Goal: Browse casually: Explore the website without a specific task or goal

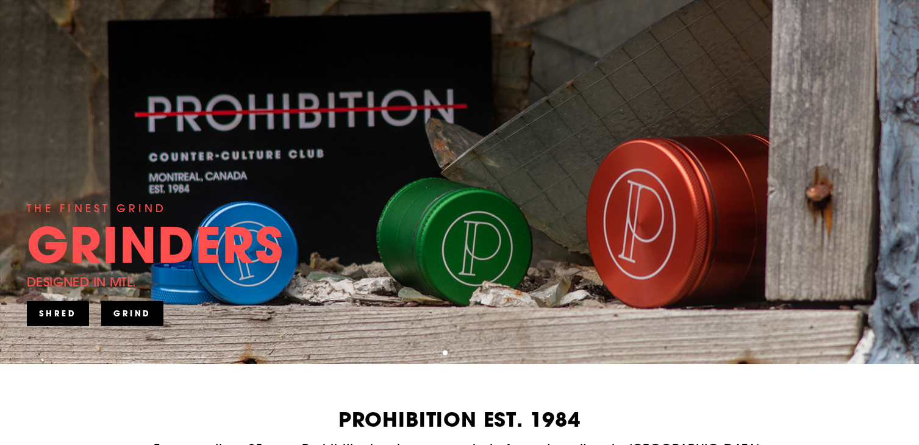
scroll to position [183, 0]
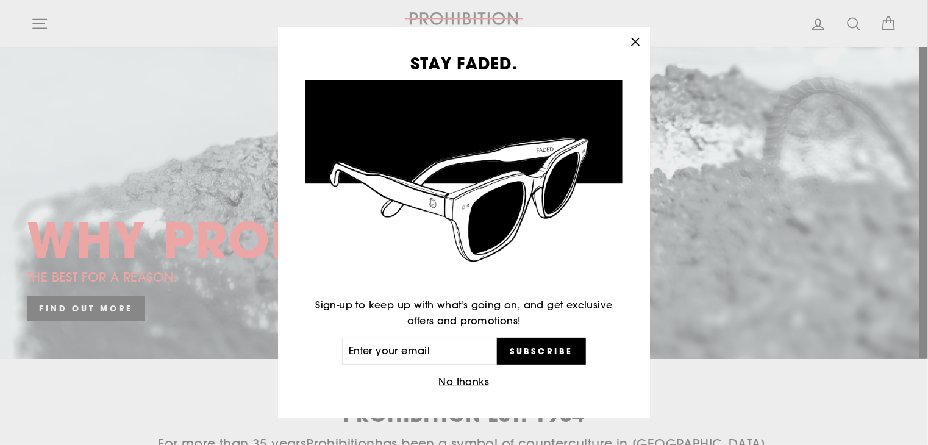
click at [636, 41] on icon "button" at bounding box center [635, 41] width 7 height 7
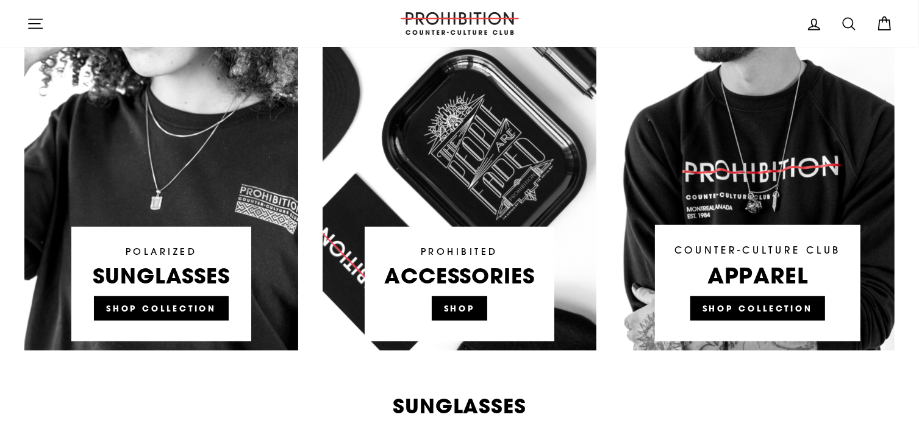
scroll to position [975, 0]
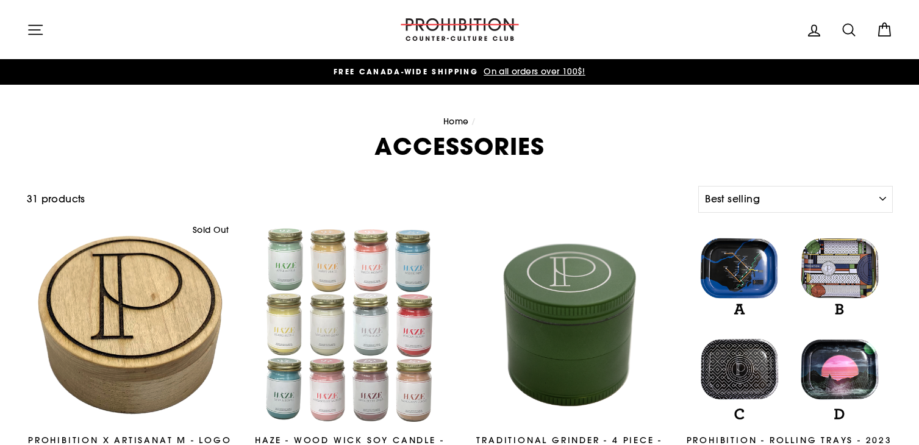
select select "best-selling"
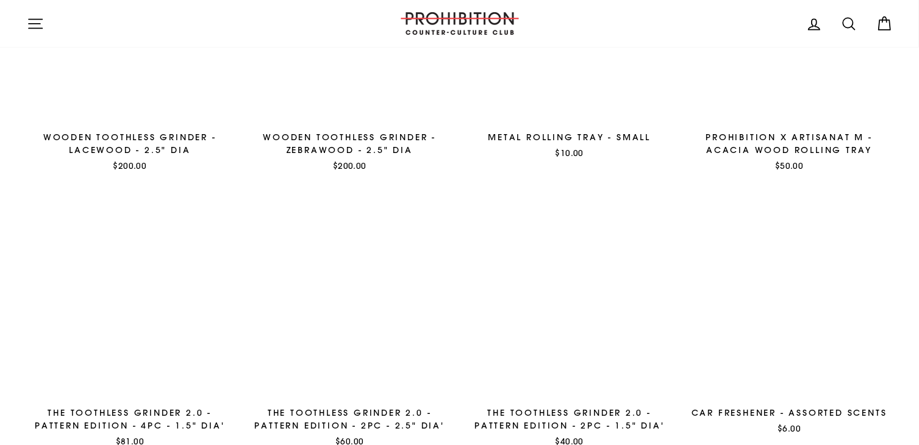
scroll to position [1036, 0]
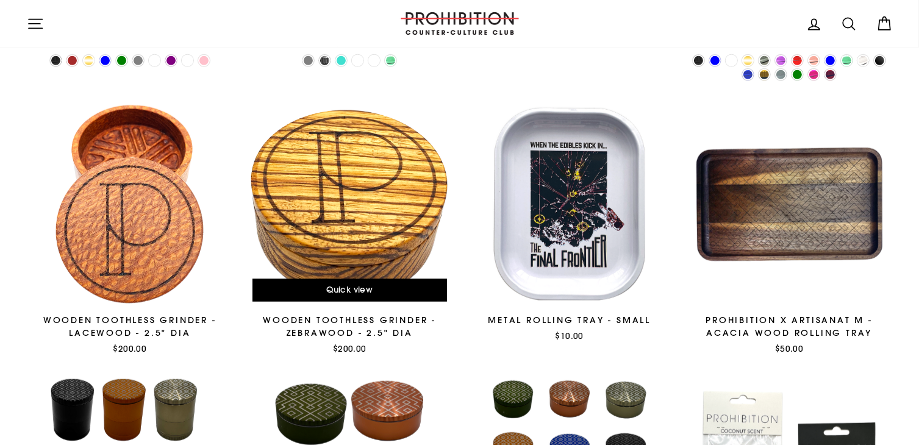
click at [334, 281] on div "Quick view" at bounding box center [349, 290] width 194 height 23
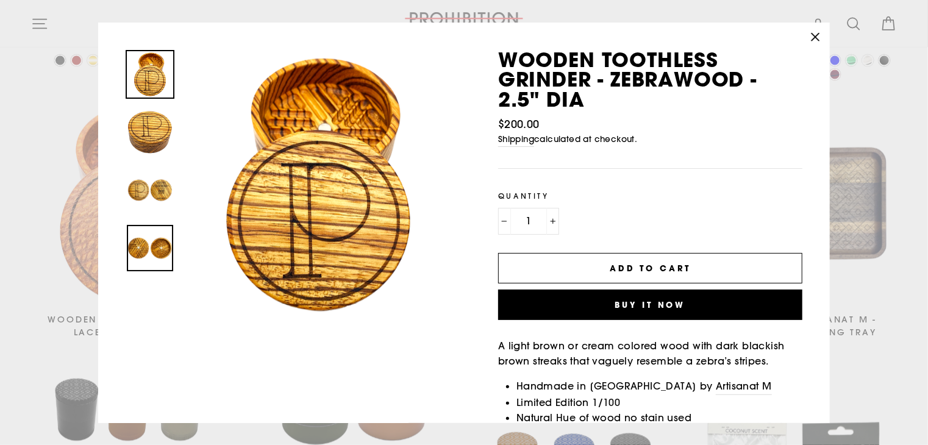
click at [145, 253] on img at bounding box center [150, 248] width 46 height 46
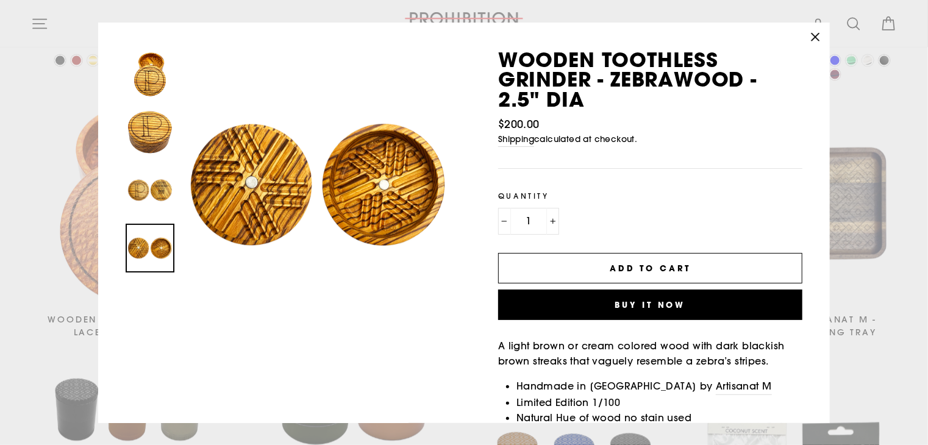
click at [810, 38] on icon "button" at bounding box center [815, 37] width 17 height 17
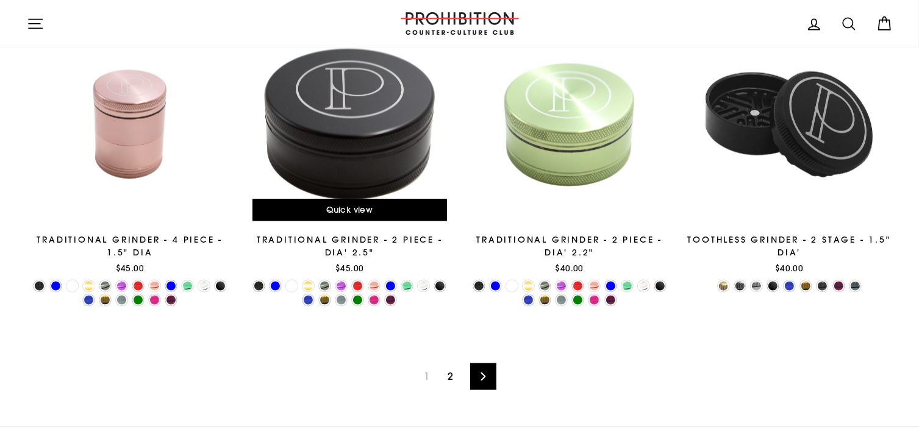
scroll to position [2012, 0]
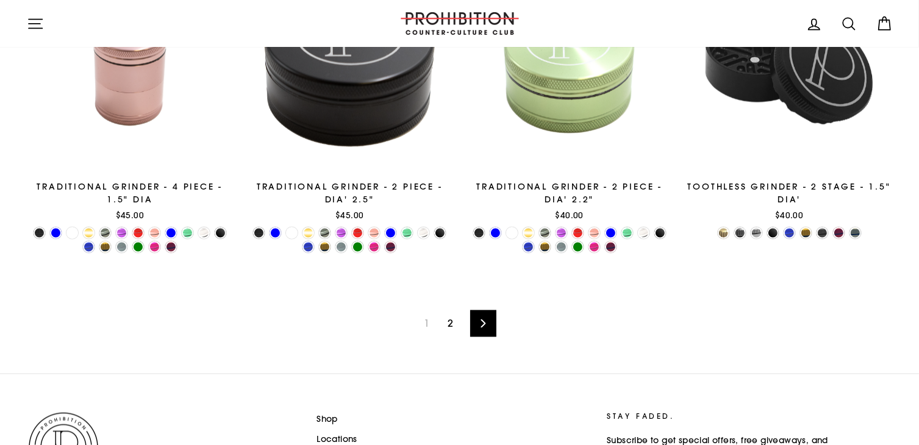
click at [490, 321] on link "Next" at bounding box center [483, 323] width 26 height 27
click at [443, 18] on img at bounding box center [460, 23] width 122 height 23
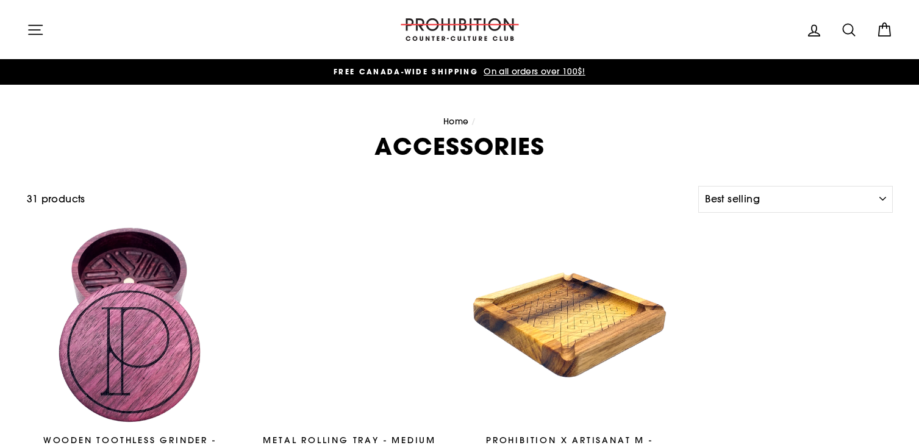
select select "best-selling"
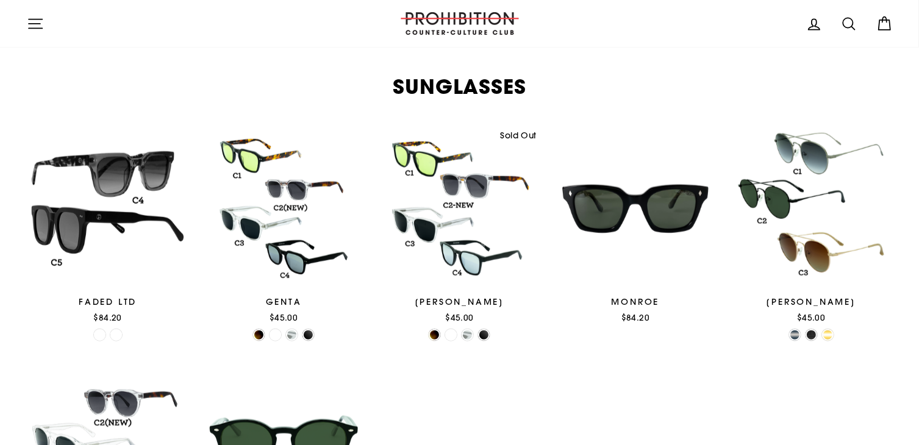
scroll to position [1036, 0]
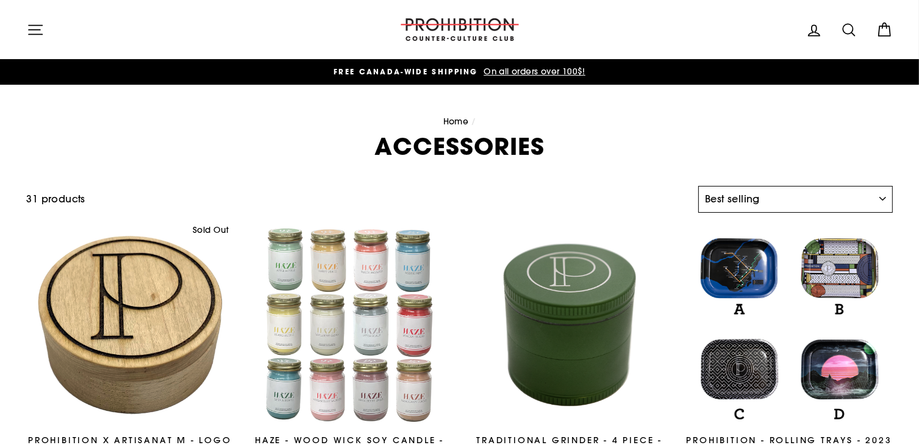
click at [885, 194] on select "Sort Featured Best selling Alphabetically, A-Z Alphabetically, Z-A Price, low t…" at bounding box center [795, 199] width 194 height 27
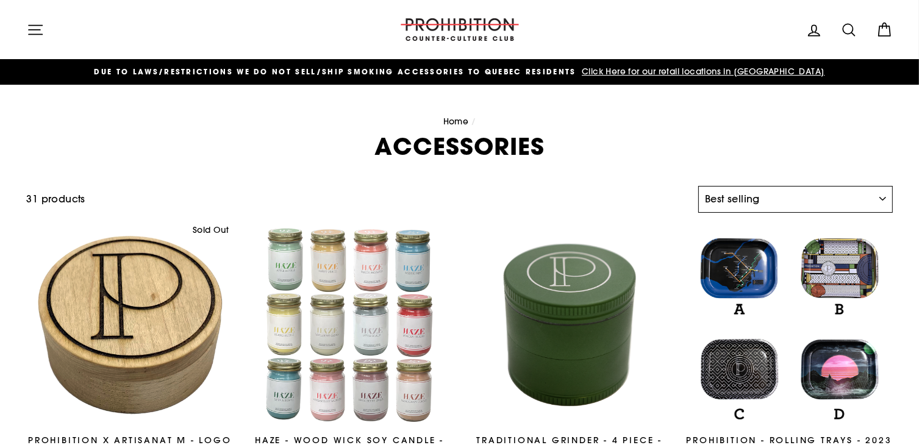
select select "manual"
click at [698, 186] on select "Sort Featured Best selling Alphabetically, A-Z Alphabetically, Z-A Price, low t…" at bounding box center [795, 199] width 194 height 27
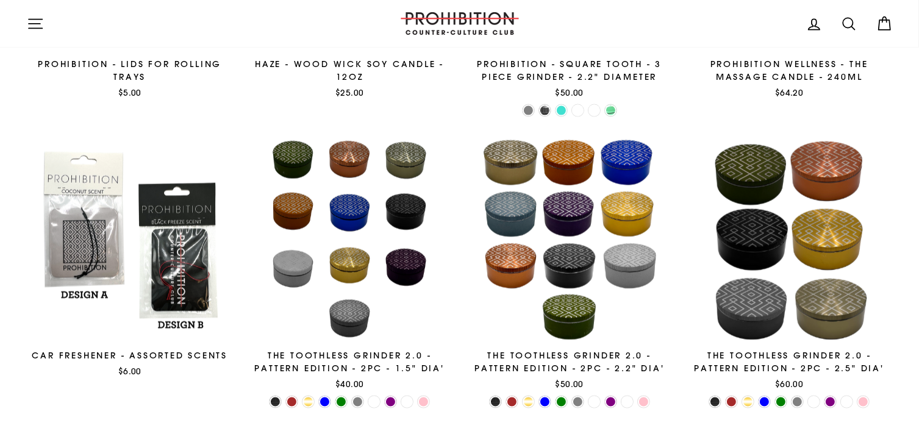
scroll to position [2134, 0]
